Goal: Answer question/provide support

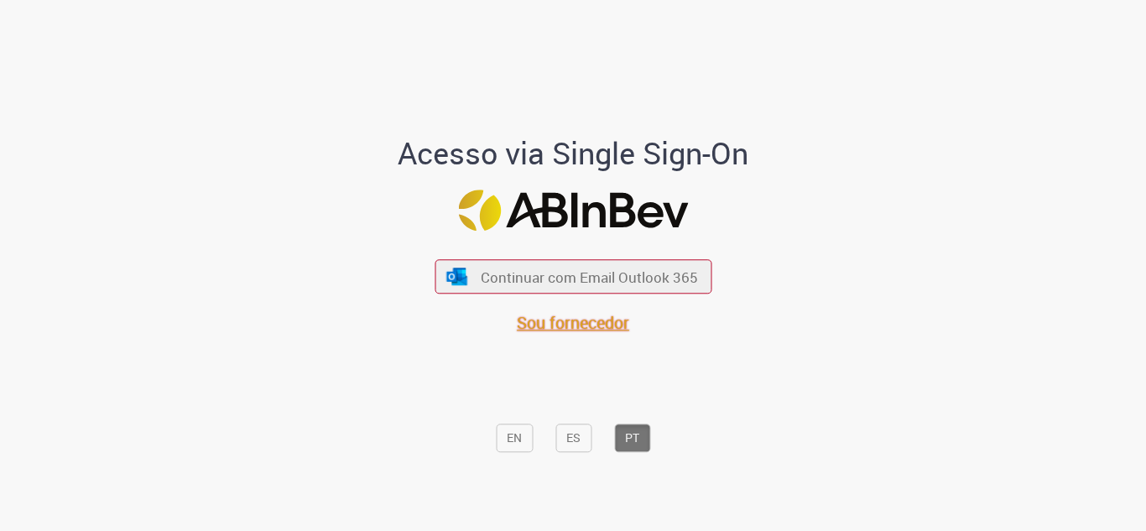
click at [589, 325] on span "Sou fornecedor" at bounding box center [573, 323] width 112 height 23
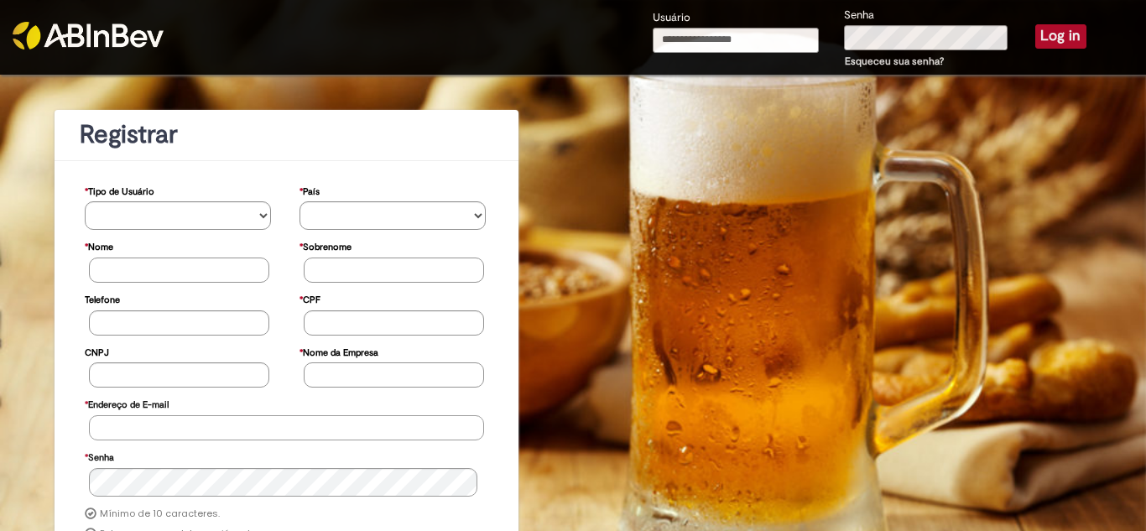
type input "**********"
click at [1055, 32] on button "Log in" at bounding box center [1060, 35] width 51 height 23
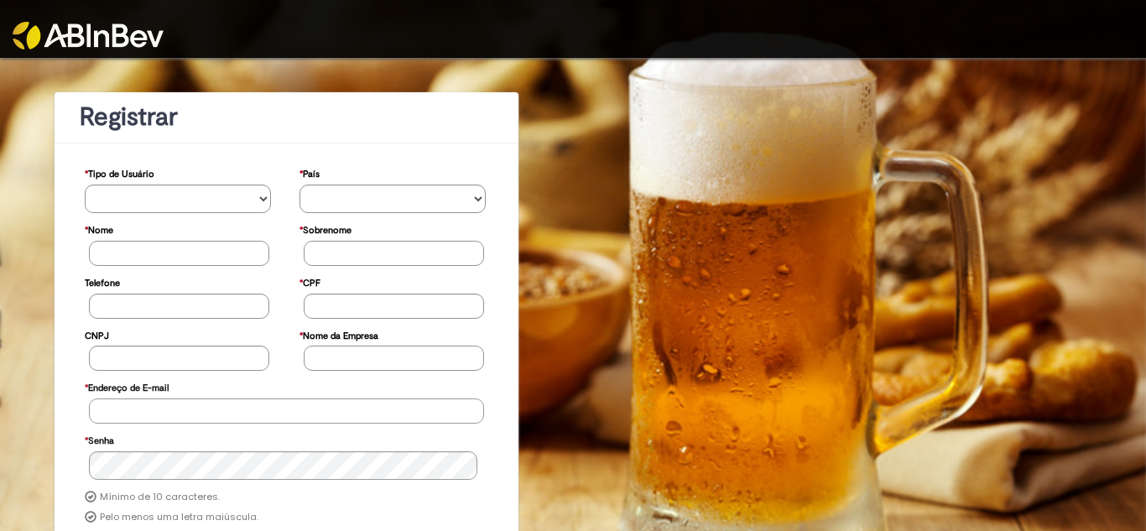
type input "**********"
click at [122, 37] on img at bounding box center [88, 36] width 151 height 28
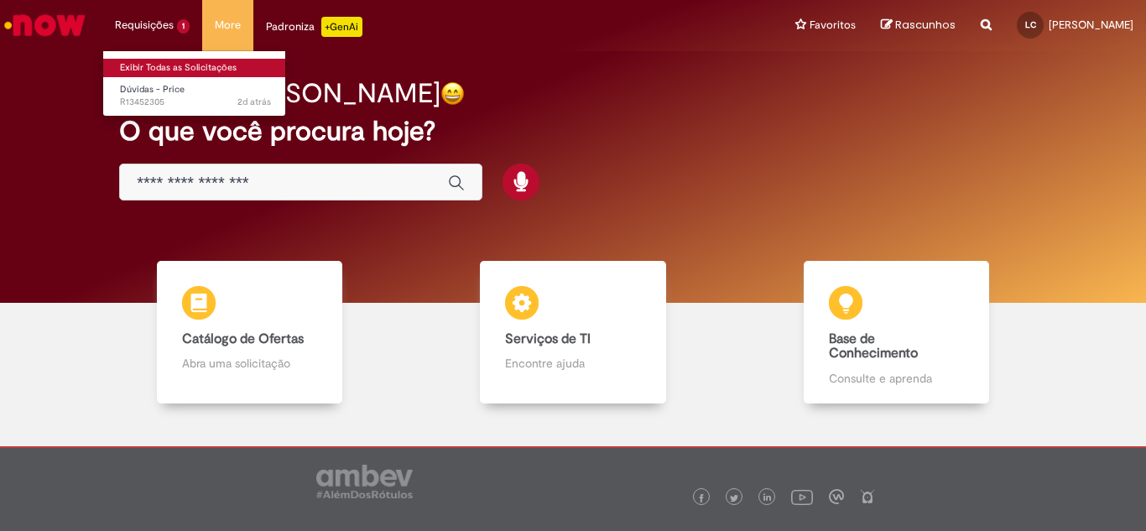
click at [173, 60] on link "Exibir Todas as Solicitações" at bounding box center [195, 68] width 185 height 18
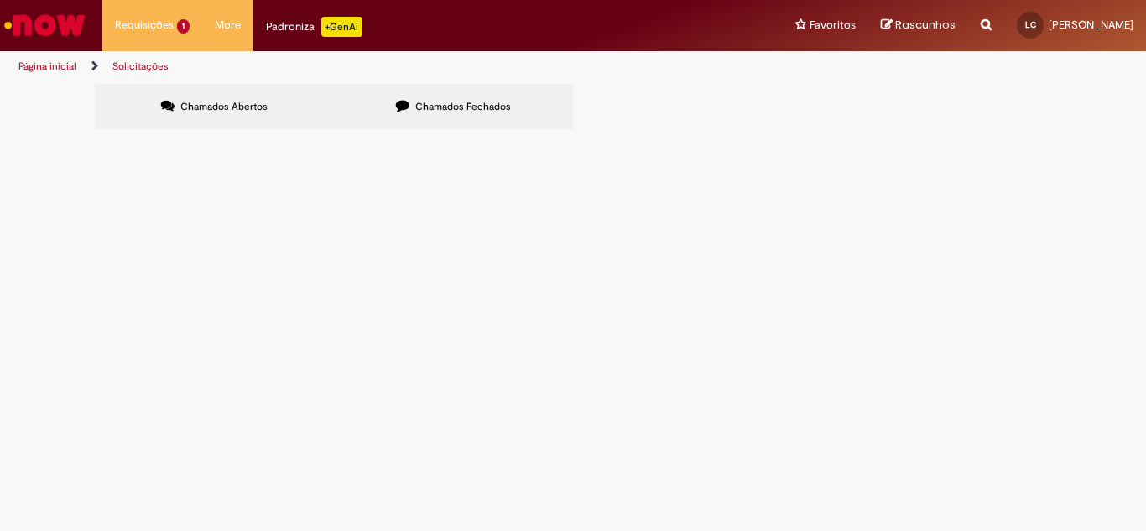
click at [0, 0] on span "HOMOLOGAÇÃO NOVA TRANSPORTADORA E ARMAZENAGEM." at bounding box center [0, 0] width 0 height 0
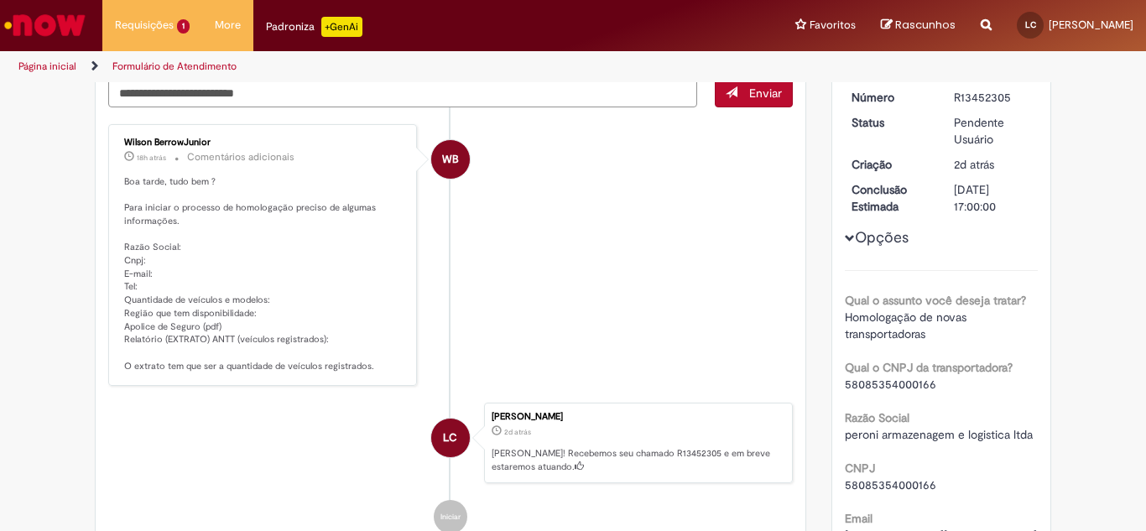
scroll to position [176, 0]
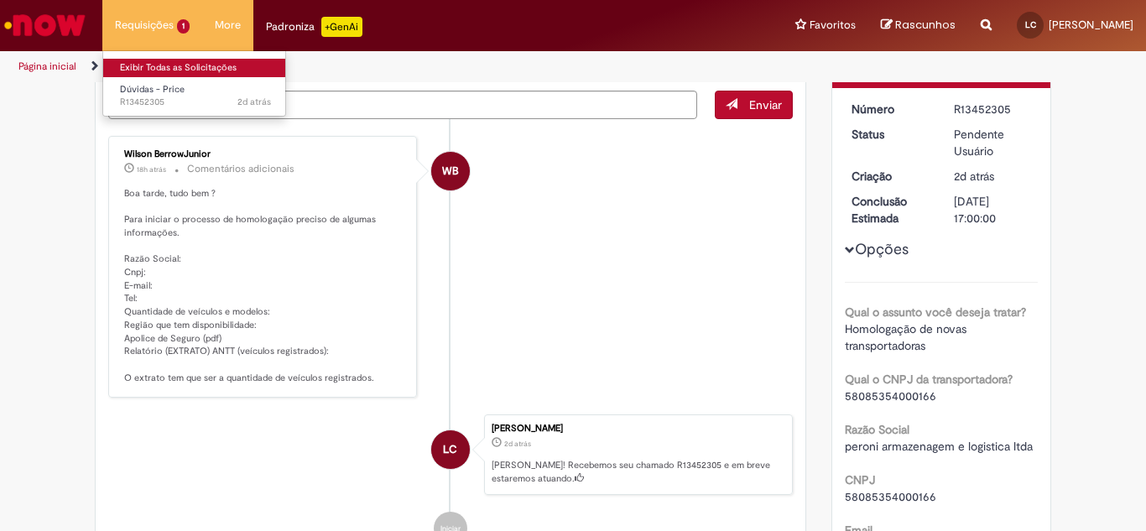
click at [156, 64] on link "Exibir Todas as Solicitações" at bounding box center [195, 68] width 185 height 18
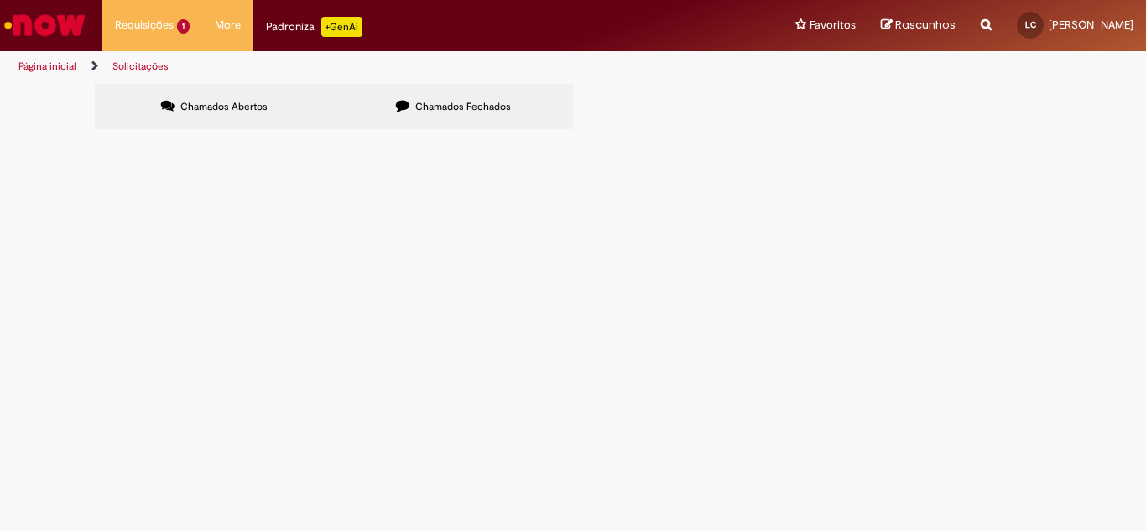
click at [444, 111] on span "Chamados Fechados" at bounding box center [463, 106] width 96 height 13
drag, startPoint x: 169, startPoint y: 255, endPoint x: 119, endPoint y: 255, distance: 50.3
click at [0, 0] on td "R13328190" at bounding box center [0, 0] width 0 height 0
copy span "R13328190"
click at [207, 111] on span "Chamados Abertos" at bounding box center [223, 106] width 87 height 13
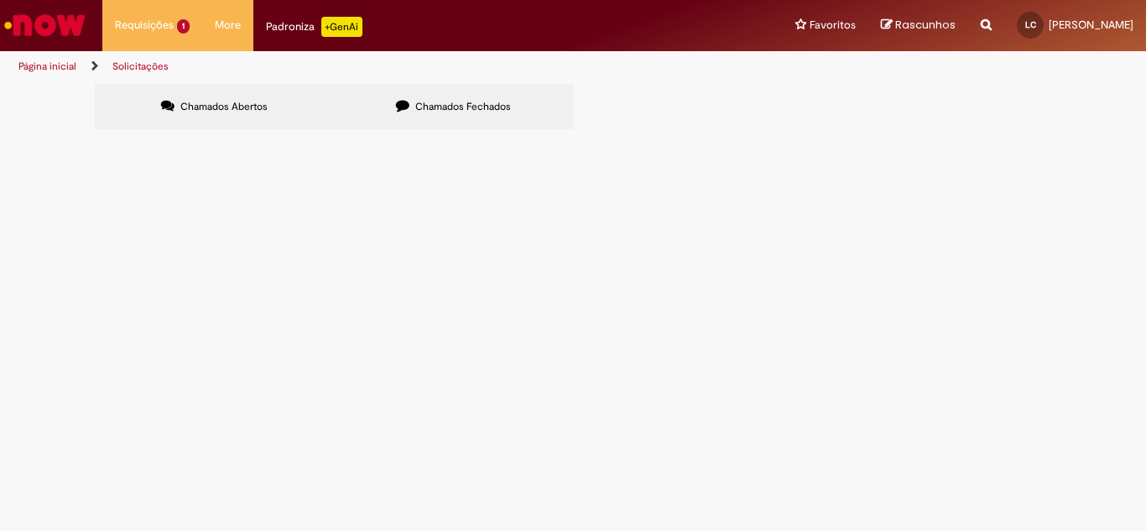
click at [0, 0] on span "HOMOLOGAÇÃO NOVA TRANSPORTADORA E ARMAZENAGEM." at bounding box center [0, 0] width 0 height 0
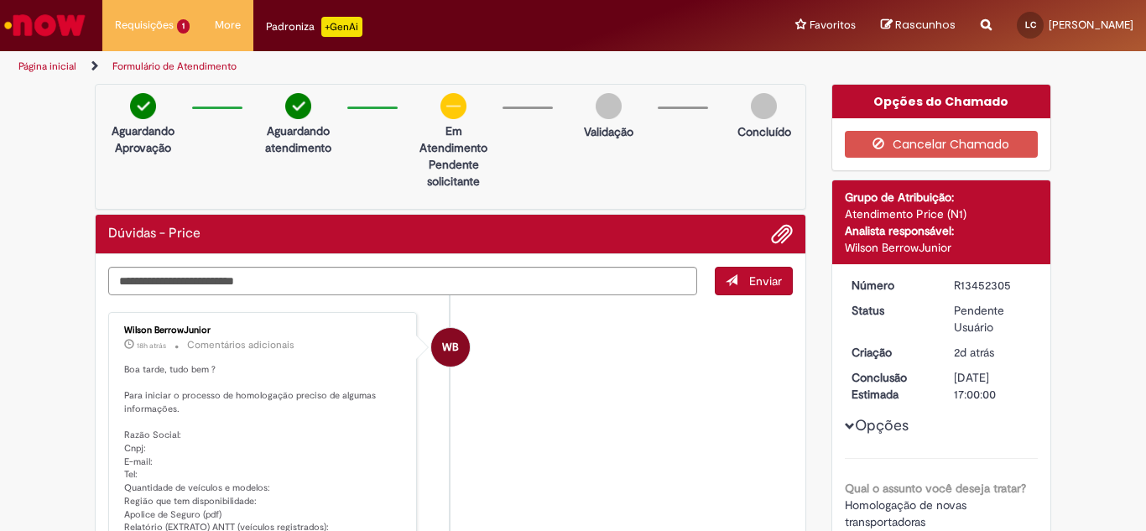
click at [520, 155] on div "Aguardando Aprovação Aguardando atendimento Em Atendimento Clique para exibir P…" at bounding box center [450, 147] width 711 height 126
click at [506, 284] on textarea "Digite sua mensagem aqui..." at bounding box center [402, 281] width 589 height 29
paste textarea "**********"
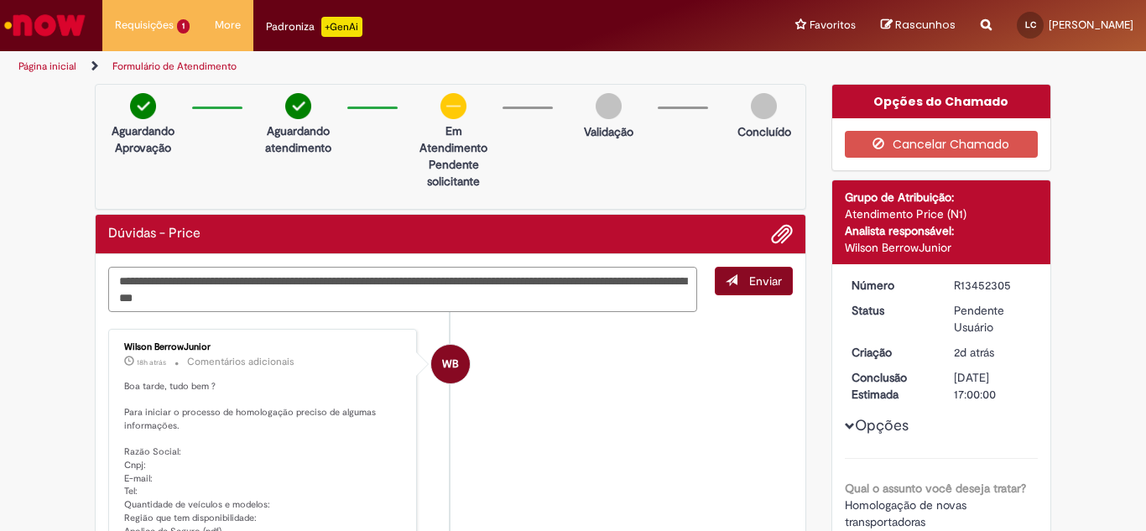
type textarea "**********"
click at [752, 275] on span "Enviar" at bounding box center [765, 281] width 33 height 15
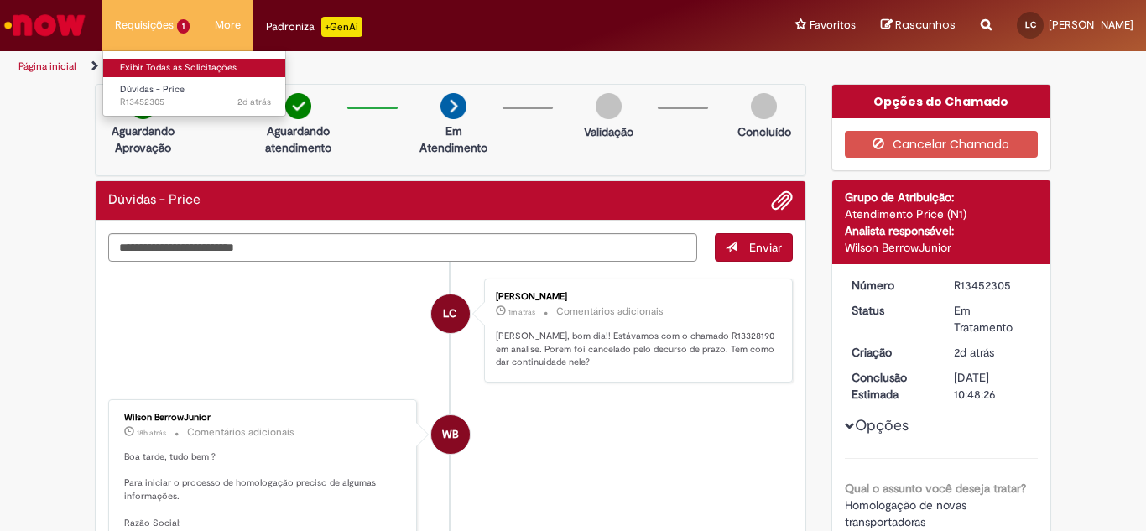
click at [156, 65] on link "Exibir Todas as Solicitações" at bounding box center [195, 68] width 185 height 18
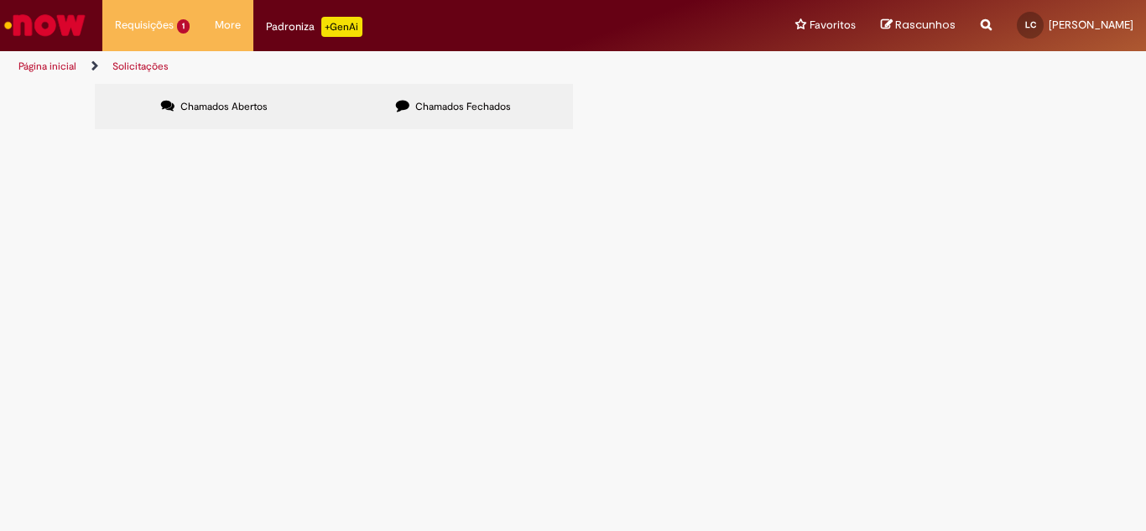
click at [0, 0] on span "HOMOLOGAÇÃO NOVA TRANSPORTADORA E ARMAZENAGEM." at bounding box center [0, 0] width 0 height 0
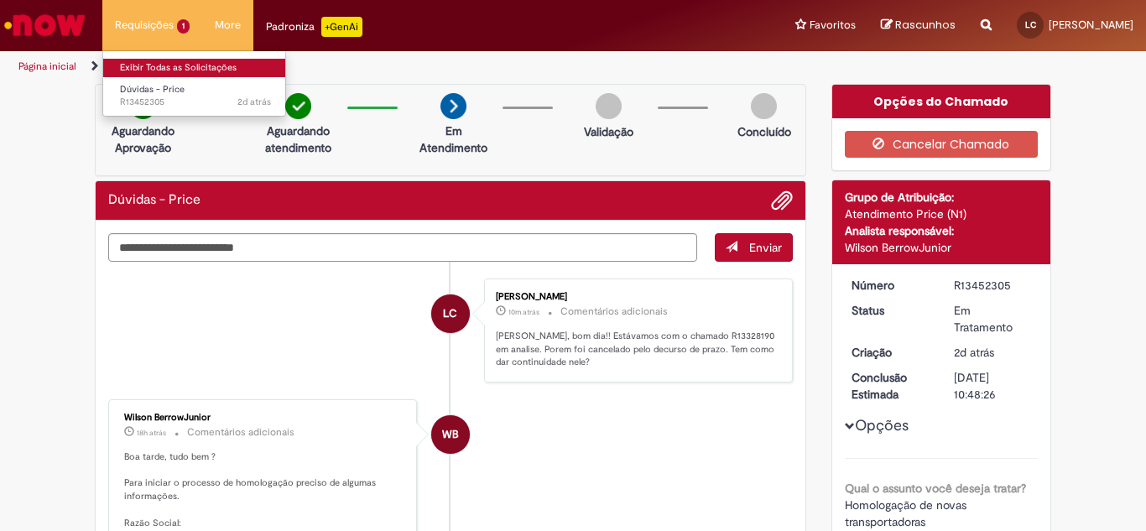
click at [157, 64] on link "Exibir Todas as Solicitações" at bounding box center [195, 68] width 185 height 18
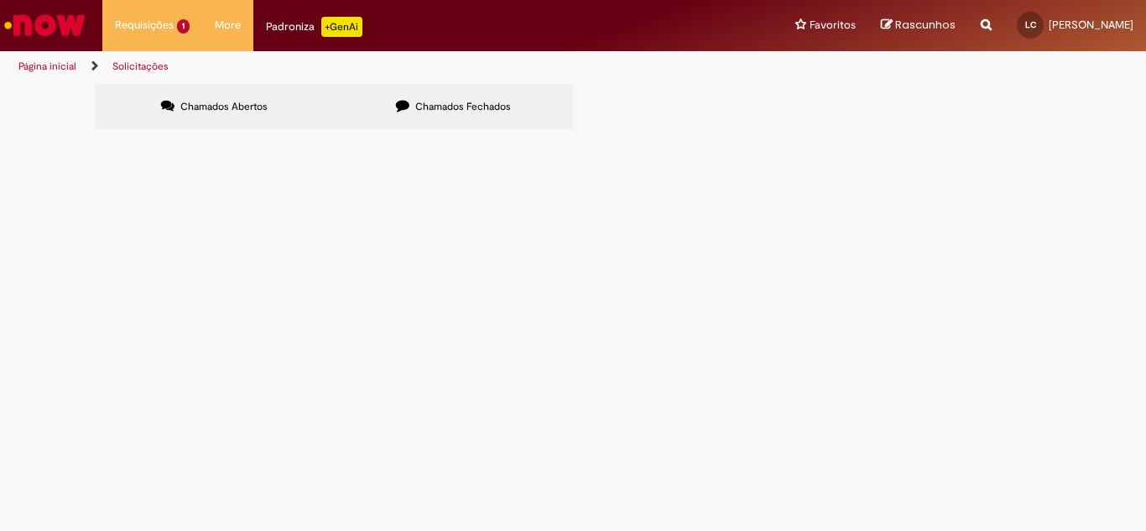
click at [0, 0] on span "HOMOLOGAÇÃO NOVA TRANSPORTADORA E ARMAZENAGEM." at bounding box center [0, 0] width 0 height 0
